Goal: Obtain resource: Download file/media

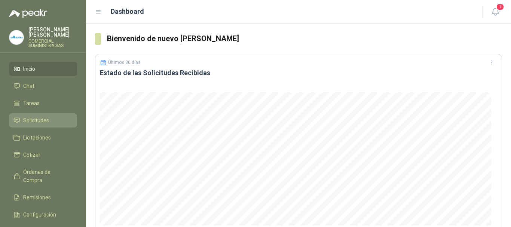
click at [40, 117] on span "Solicitudes" at bounding box center [36, 120] width 26 height 8
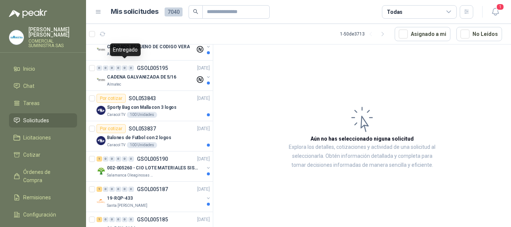
scroll to position [112, 0]
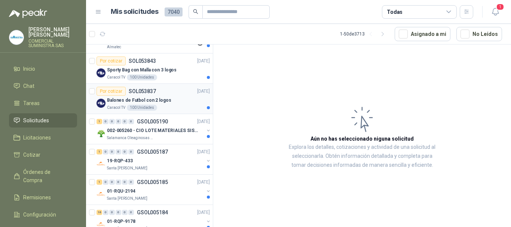
click at [119, 101] on p "Balones de Futbol con 2 logos" at bounding box center [139, 100] width 64 height 7
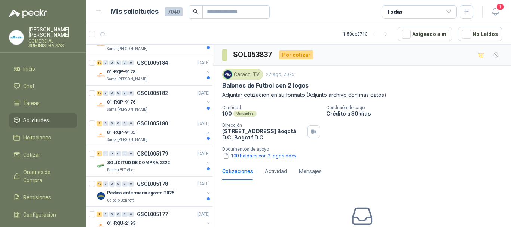
scroll to position [299, 0]
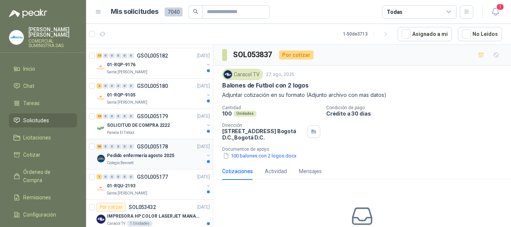
click at [119, 159] on p "Pedido enfermería agosto 2025" at bounding box center [140, 155] width 67 height 7
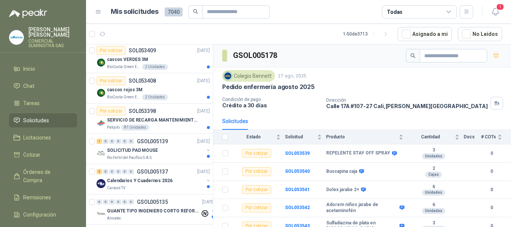
scroll to position [523, 0]
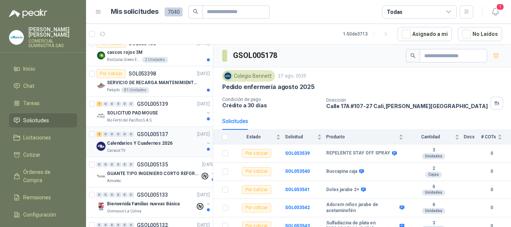
click at [144, 147] on div "Calendarios Y Cuadernos 2026" at bounding box center [155, 143] width 97 height 9
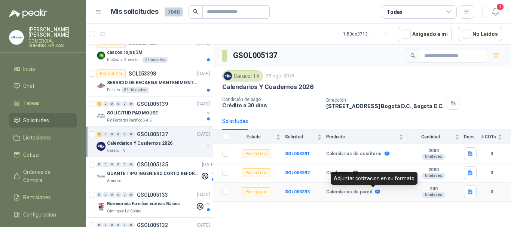
click at [377, 193] on icon at bounding box center [378, 192] width 6 height 6
click at [375, 193] on icon at bounding box center [377, 192] width 5 height 4
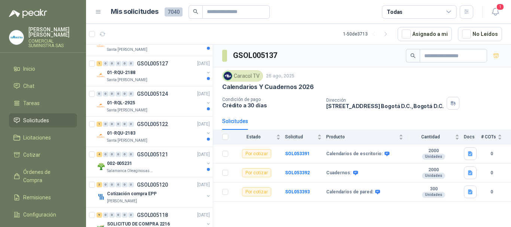
scroll to position [785, 0]
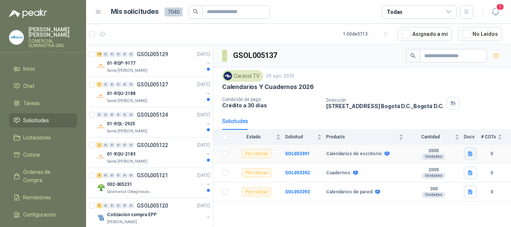
click at [471, 153] on icon "button" at bounding box center [470, 153] width 4 height 5
click at [410, 133] on button "ESPECIFICACIONES IMPRESOS.docx" at bounding box center [427, 137] width 90 height 8
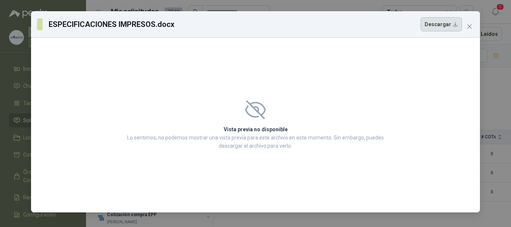
click at [443, 24] on button "Descargar" at bounding box center [441, 24] width 42 height 14
